Goal: Task Accomplishment & Management: Use online tool/utility

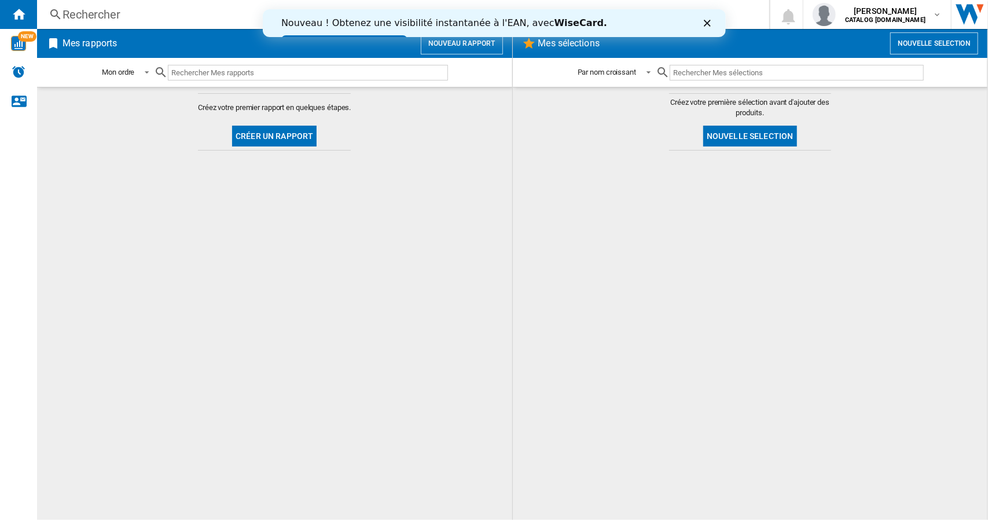
click at [289, 141] on button "Créer un rapport" at bounding box center [274, 136] width 85 height 21
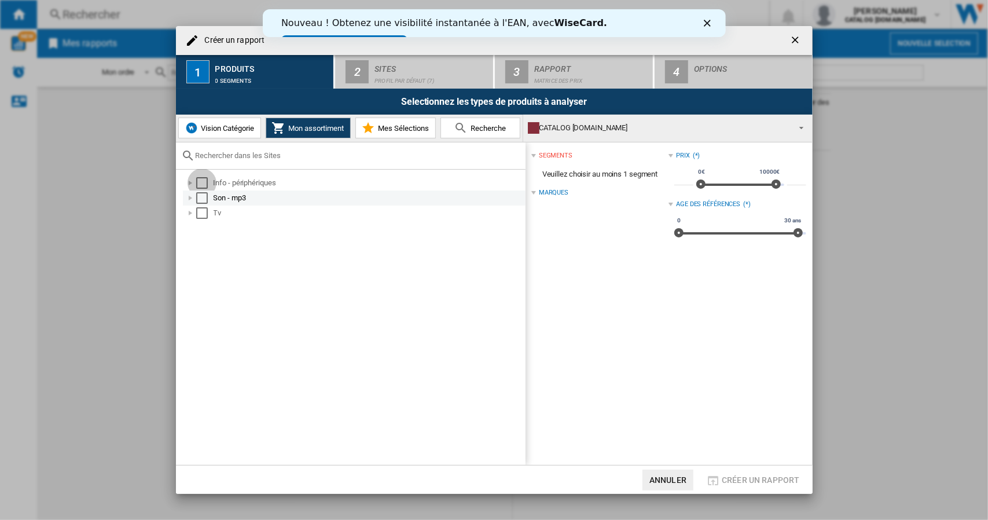
drag, startPoint x: 205, startPoint y: 181, endPoint x: 204, endPoint y: 197, distance: 16.3
click at [205, 181] on div "Select" at bounding box center [202, 183] width 12 height 12
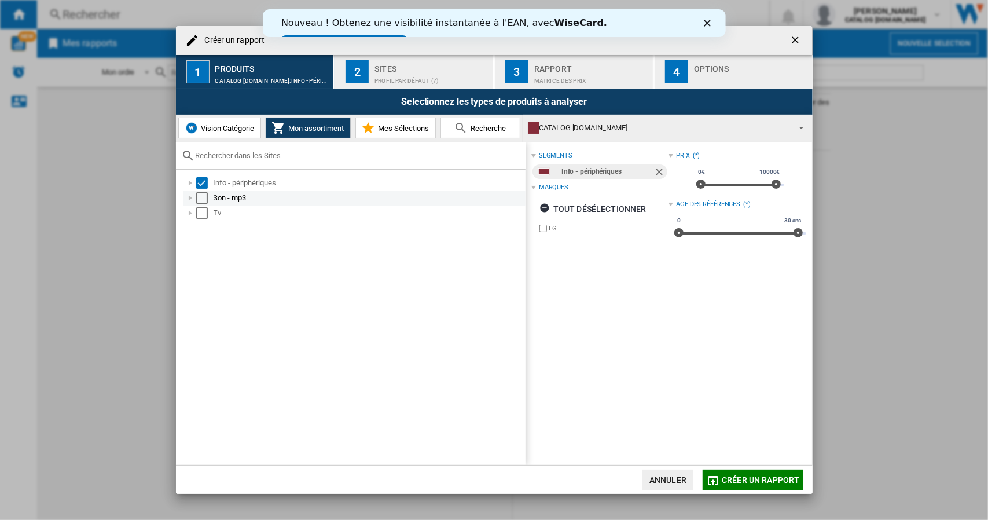
click at [201, 202] on div "Select" at bounding box center [202, 198] width 12 height 12
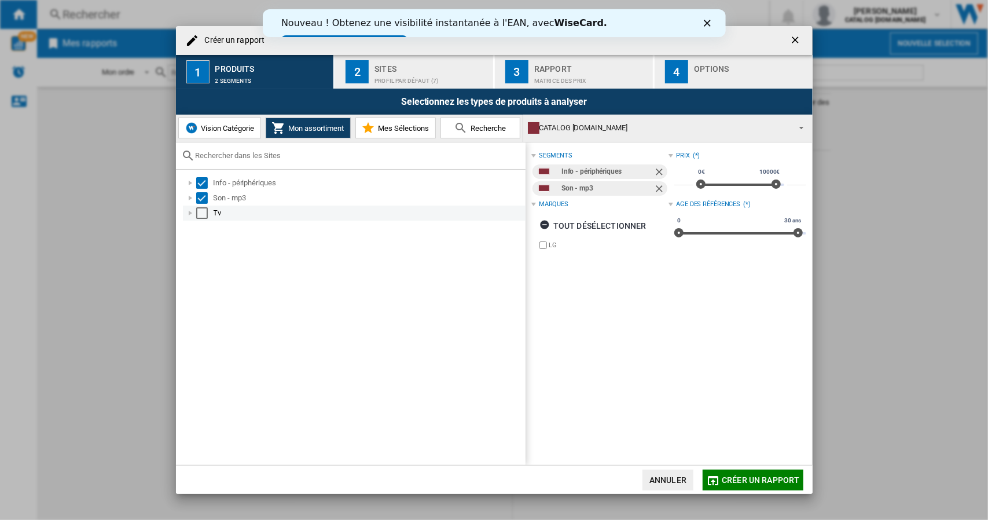
click at [200, 213] on div "Select" at bounding box center [202, 213] width 12 height 12
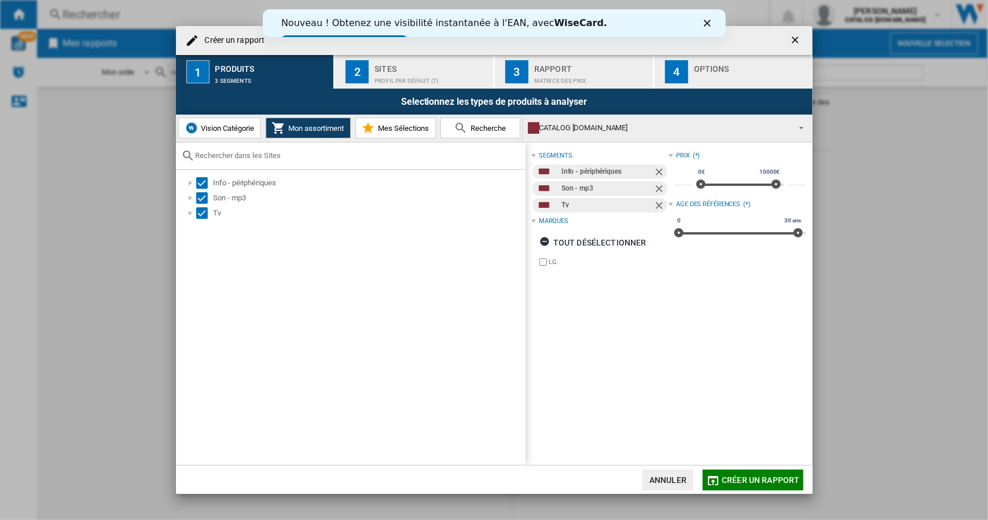
click at [379, 67] on div "Sites" at bounding box center [432, 66] width 114 height 12
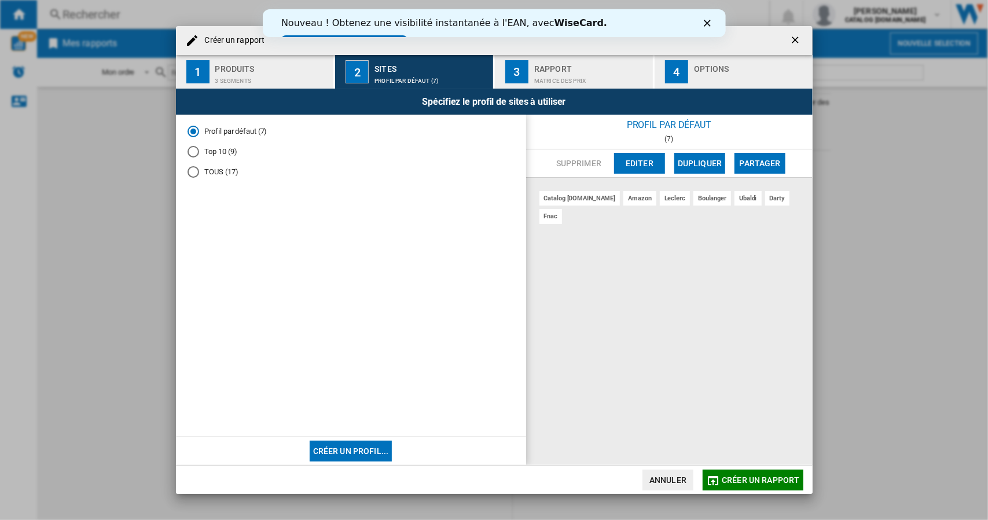
click at [563, 71] on div "Rapport" at bounding box center [591, 66] width 114 height 12
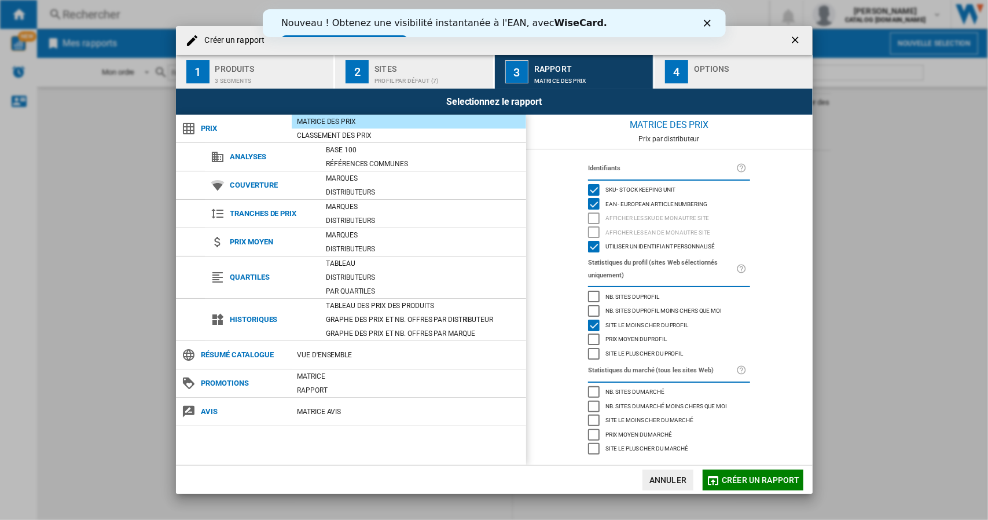
click at [698, 78] on div "button" at bounding box center [751, 78] width 114 height 12
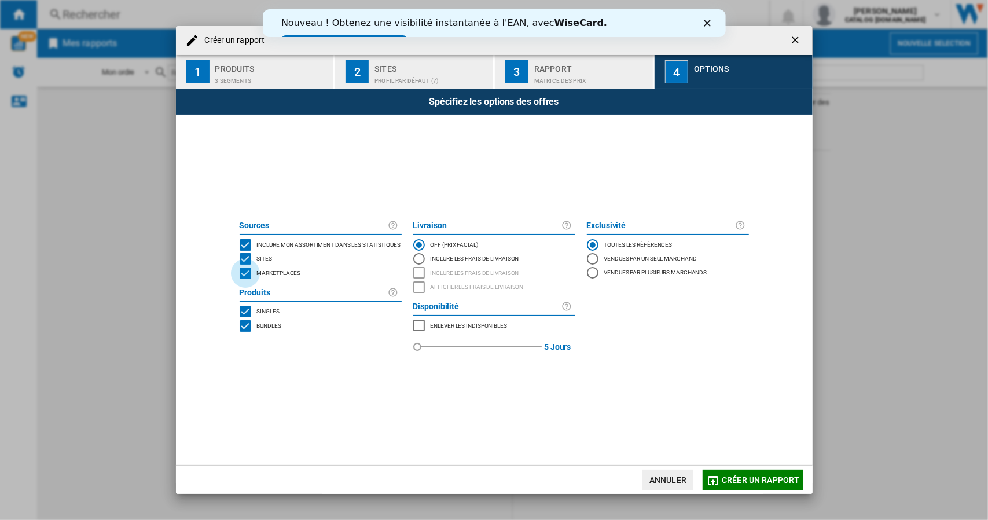
click at [245, 271] on div "MARKETPLACES" at bounding box center [246, 274] width 12 height 12
click at [748, 474] on button "Créer un rapport" at bounding box center [753, 480] width 100 height 21
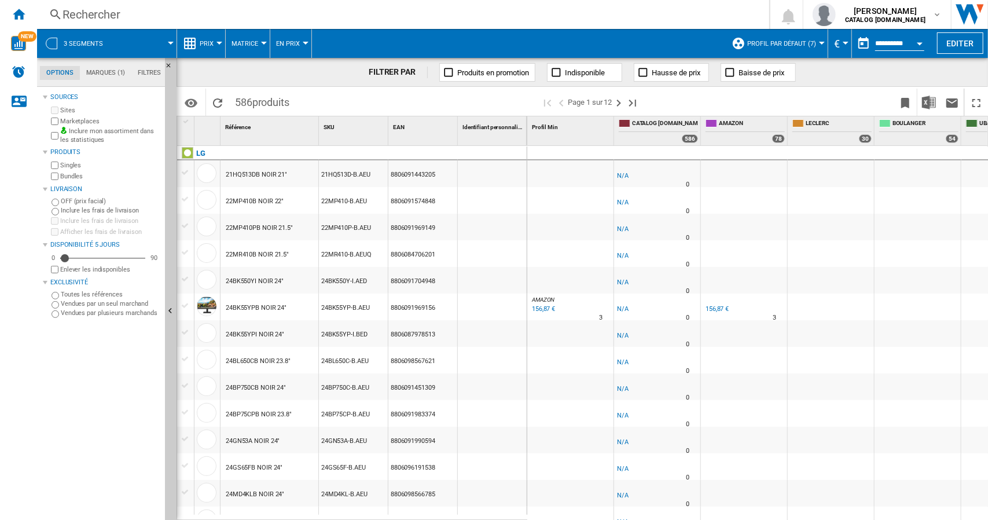
click at [599, 16] on div "Rechercher" at bounding box center [401, 14] width 677 height 16
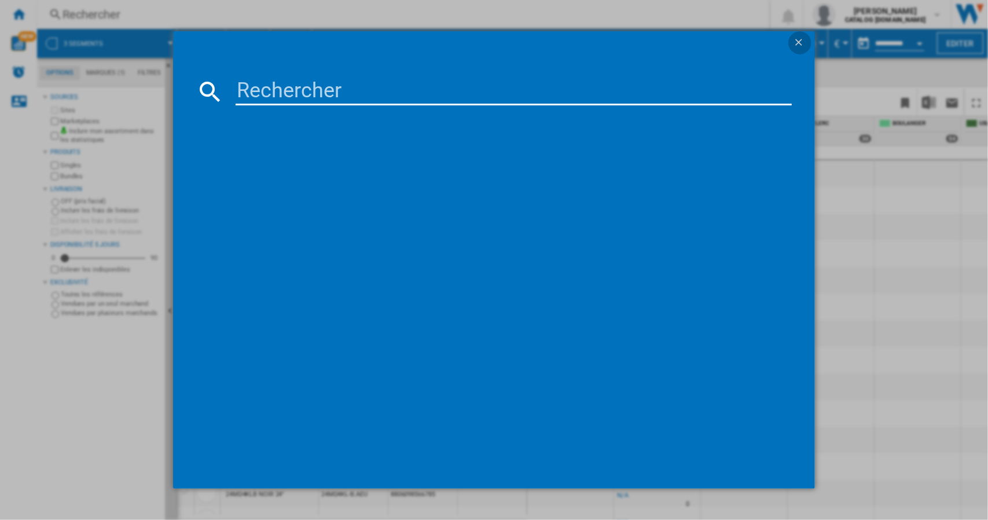
click at [789, 46] on button "button" at bounding box center [800, 42] width 23 height 23
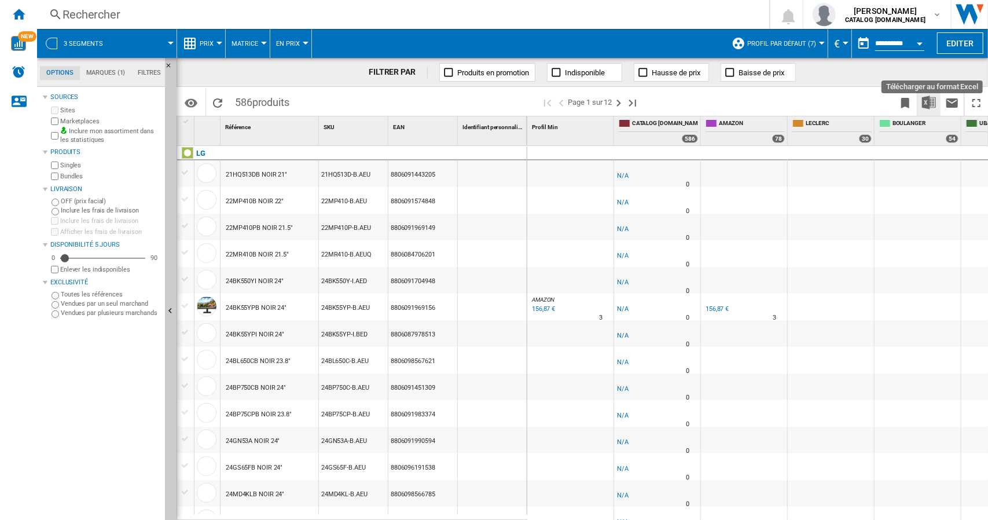
click at [930, 101] on img "Télécharger au format Excel" at bounding box center [929, 103] width 14 height 14
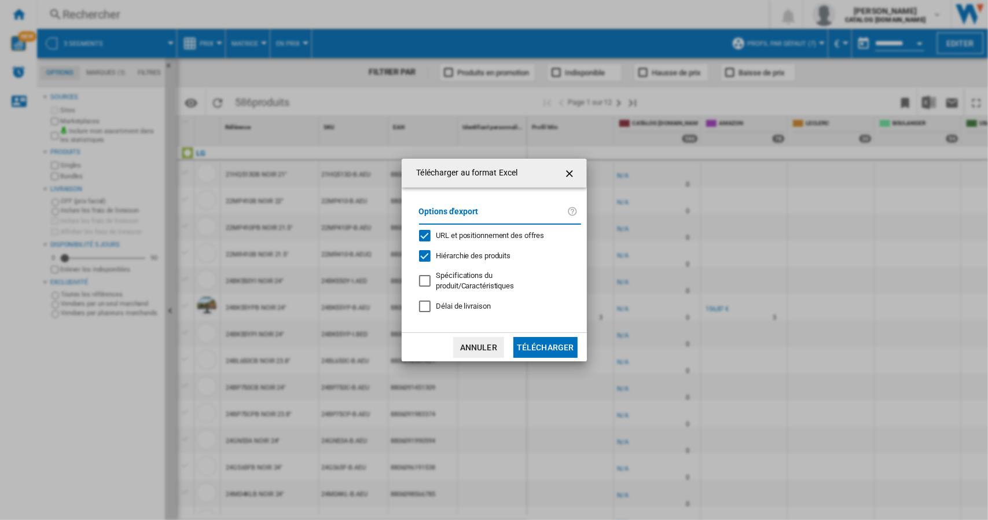
click at [549, 346] on button "Télécharger" at bounding box center [546, 347] width 64 height 21
